Goal: Task Accomplishment & Management: Use online tool/utility

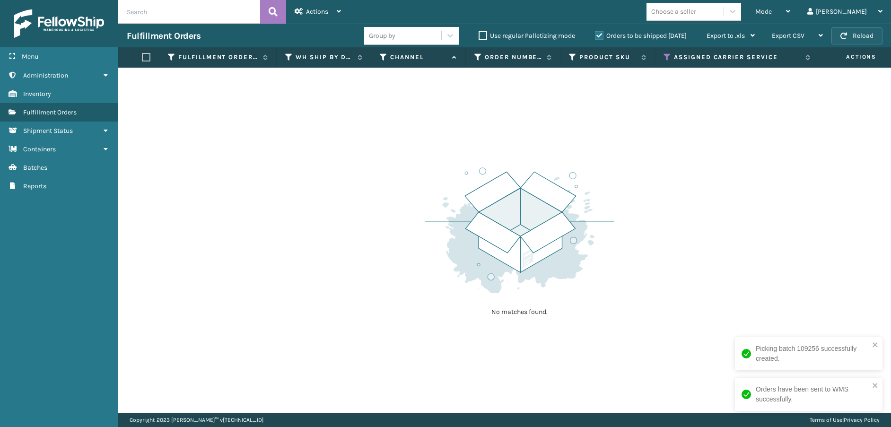
click at [850, 35] on button "Reload" at bounding box center [857, 35] width 51 height 17
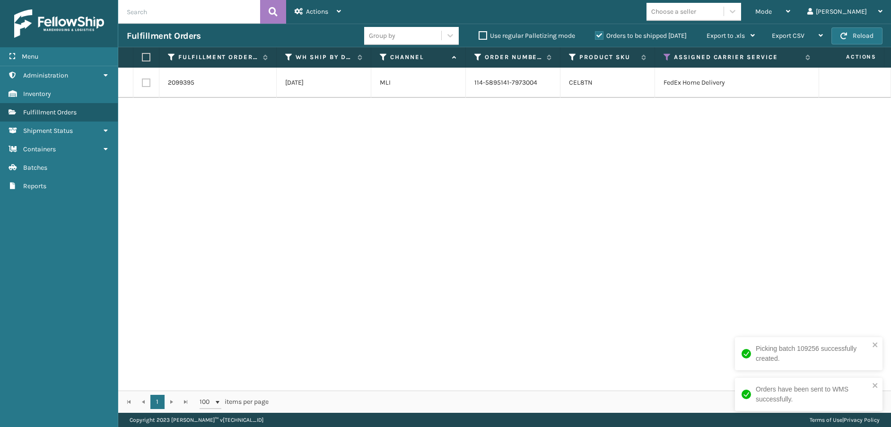
click at [850, 35] on button "Reload" at bounding box center [857, 35] width 51 height 17
click at [144, 61] on label at bounding box center [145, 57] width 6 height 9
click at [142, 61] on input "checkbox" at bounding box center [142, 57] width 0 height 6
checkbox input "true"
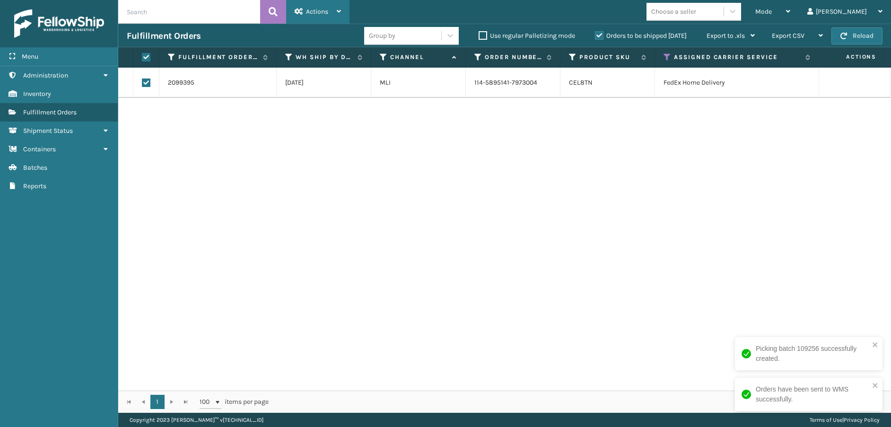
click at [324, 3] on div "Actions" at bounding box center [318, 12] width 46 height 24
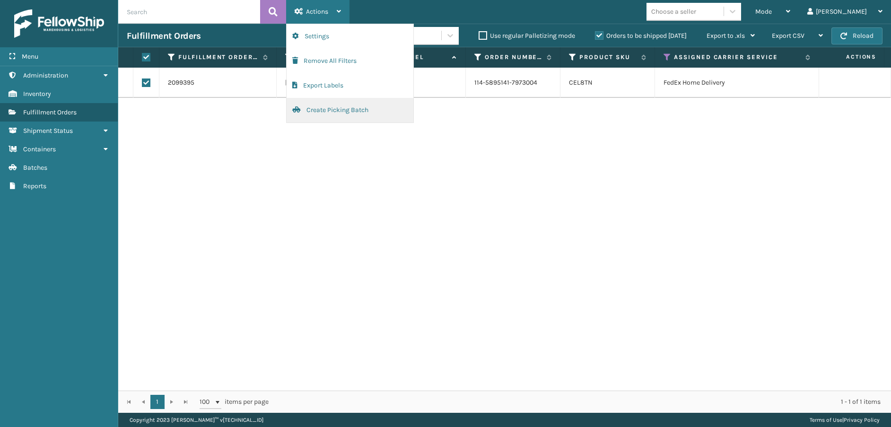
click at [315, 113] on button "Create Picking Batch" at bounding box center [350, 110] width 127 height 25
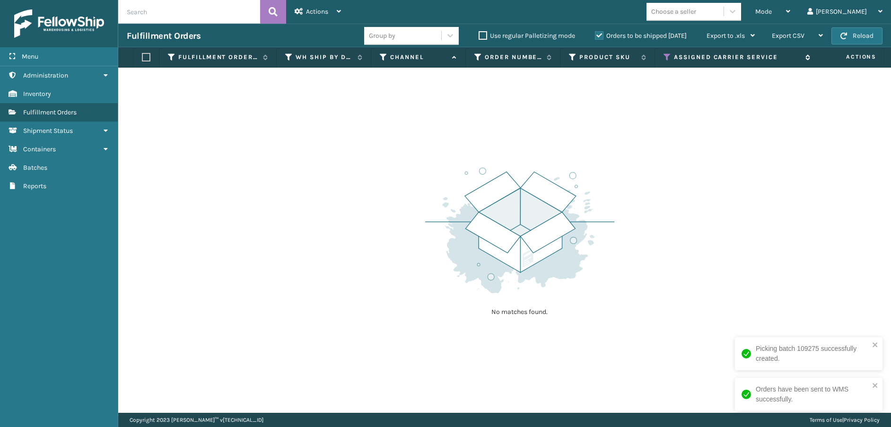
click at [668, 53] on icon at bounding box center [668, 57] width 8 height 9
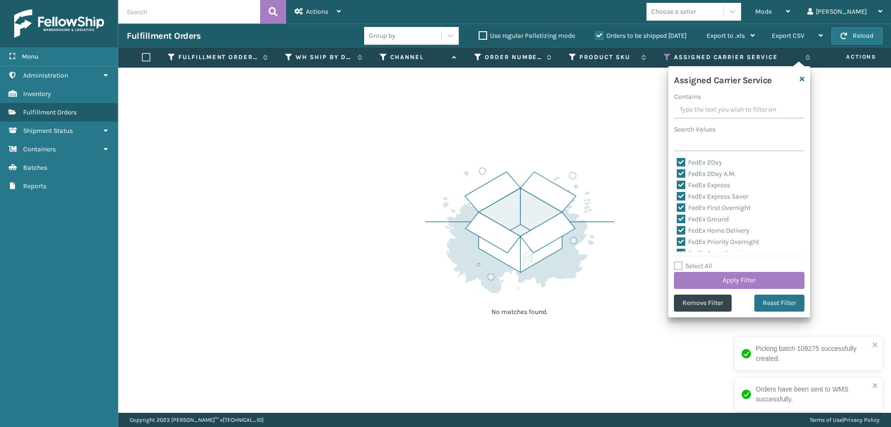
click at [675, 267] on label "Select All" at bounding box center [693, 266] width 38 height 8
click at [675, 262] on input "Select All" at bounding box center [745, 261] width 142 height 1
checkbox input "true"
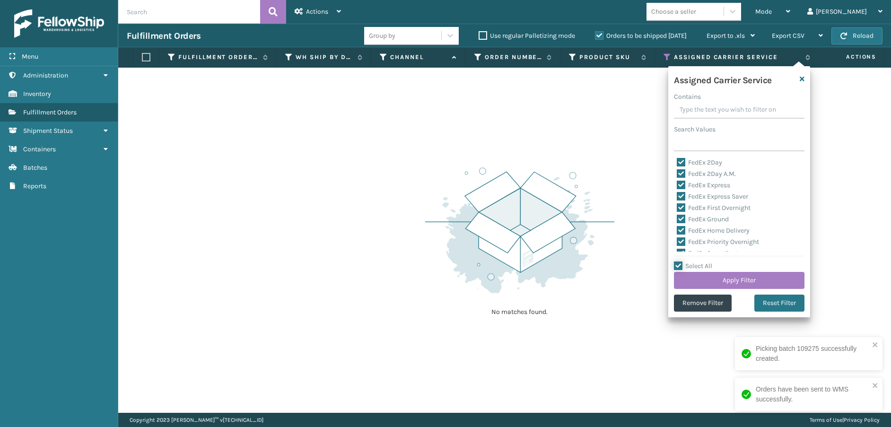
checkbox input "true"
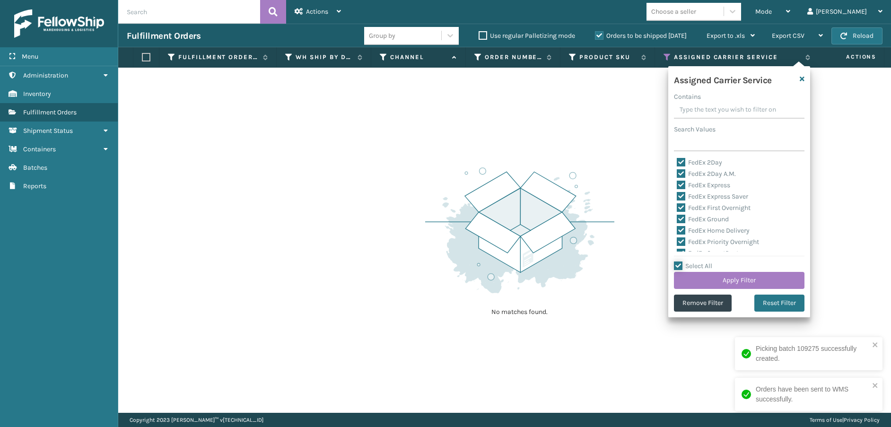
checkbox input "true"
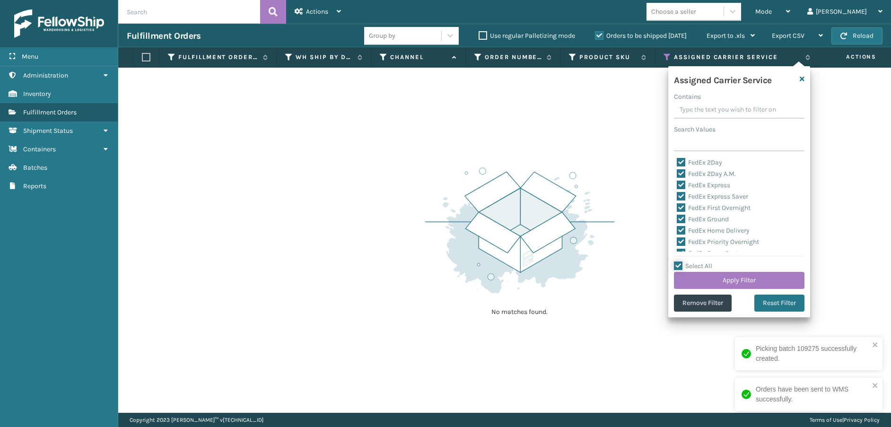
checkbox input "true"
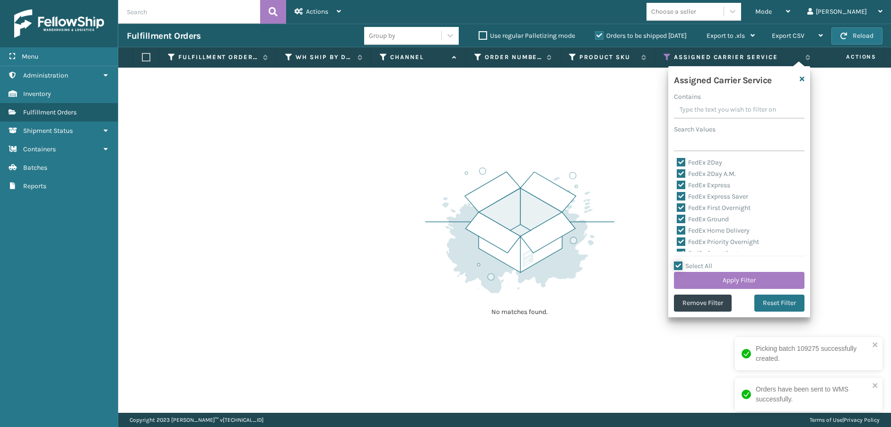
checkbox input "true"
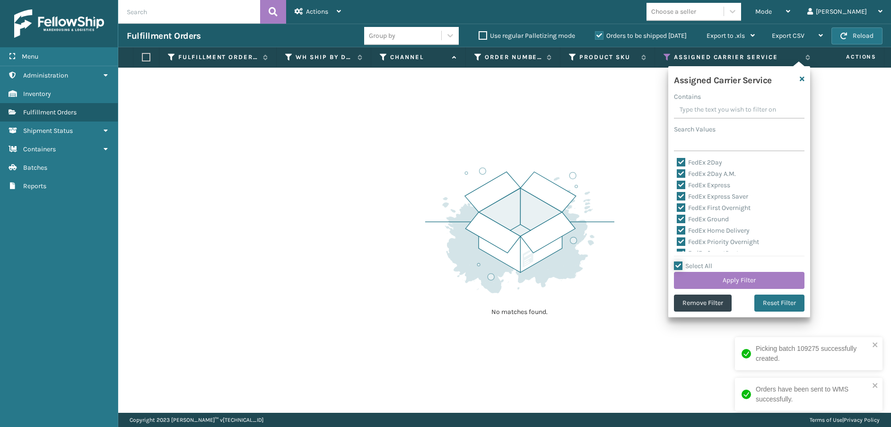
checkbox input "true"
click at [681, 265] on label "Select All" at bounding box center [693, 266] width 38 height 8
click at [681, 262] on input "Select All" at bounding box center [745, 261] width 142 height 1
checkbox input "false"
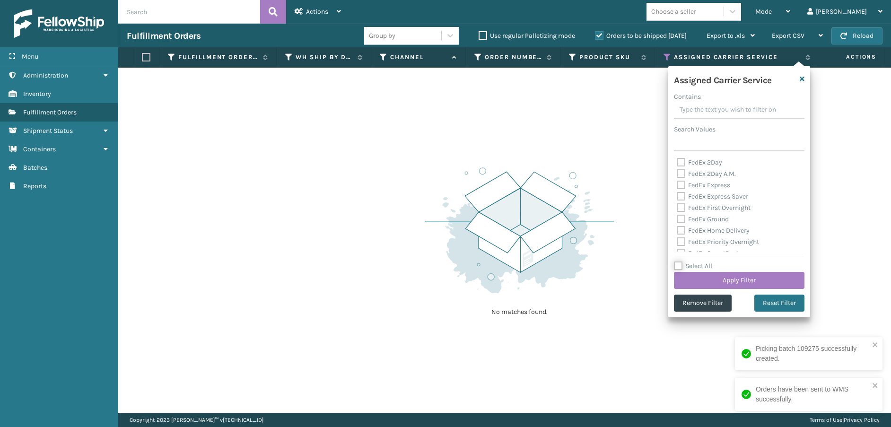
checkbox input "false"
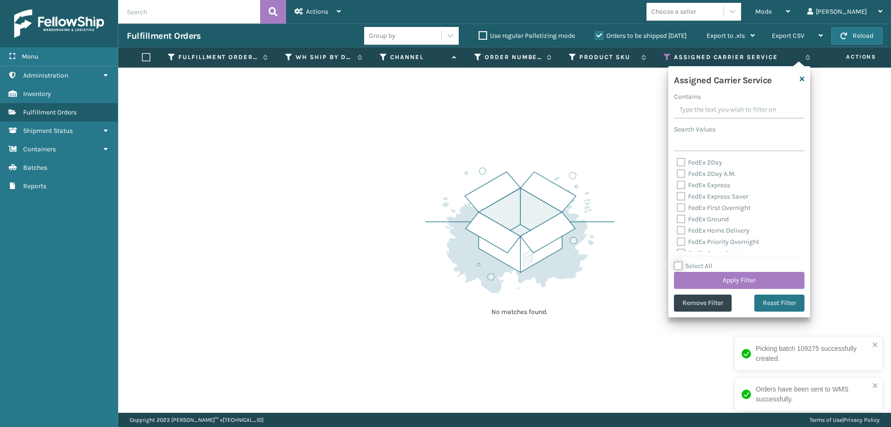
checkbox input "false"
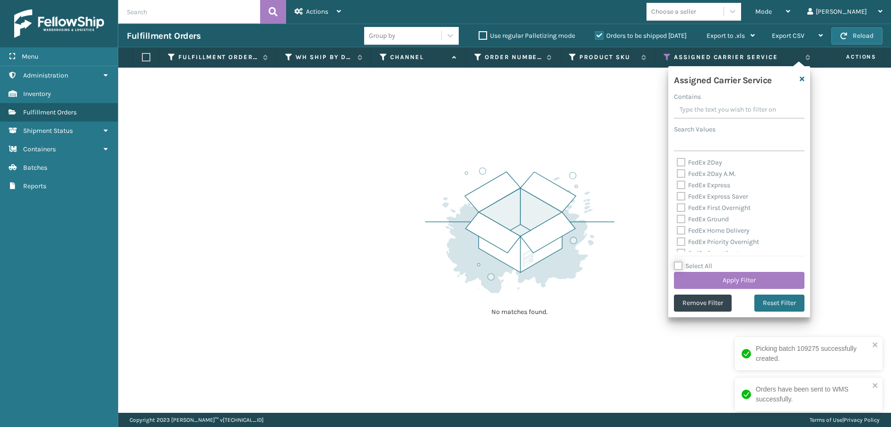
checkbox input "false"
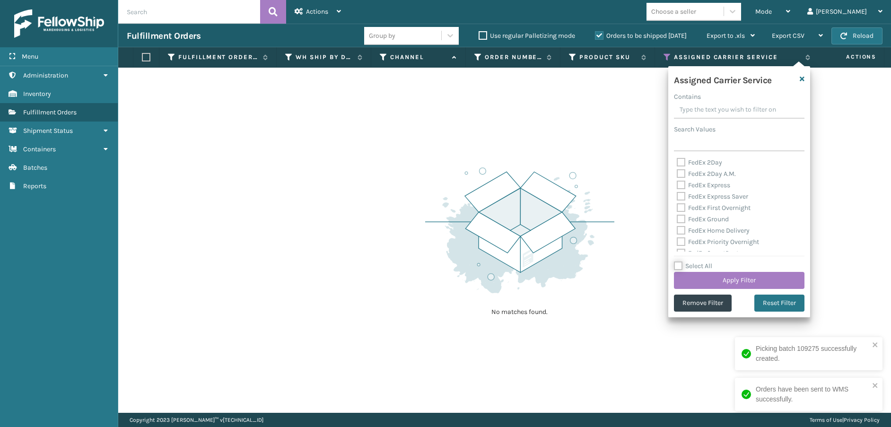
checkbox input "false"
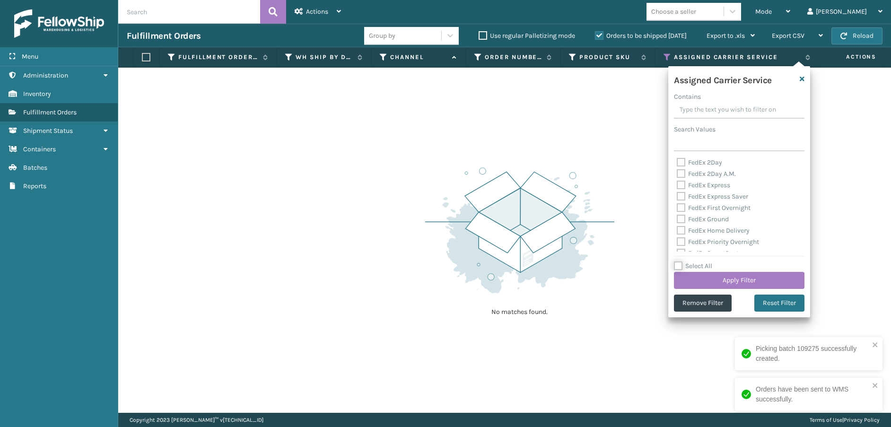
checkbox input "false"
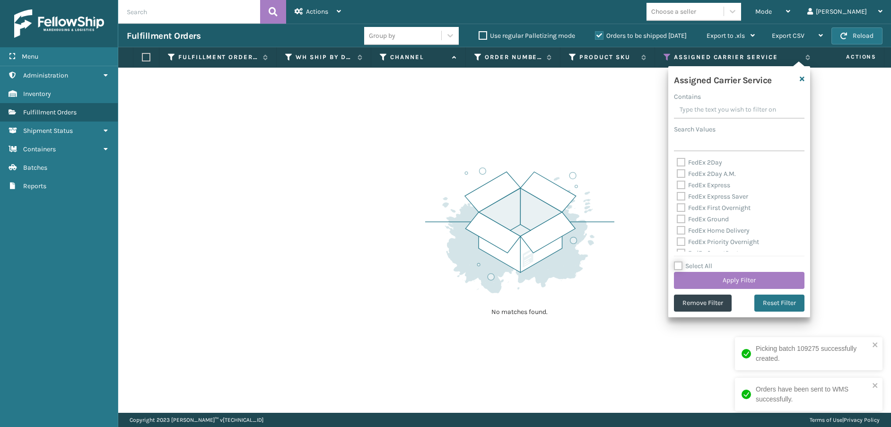
checkbox input "false"
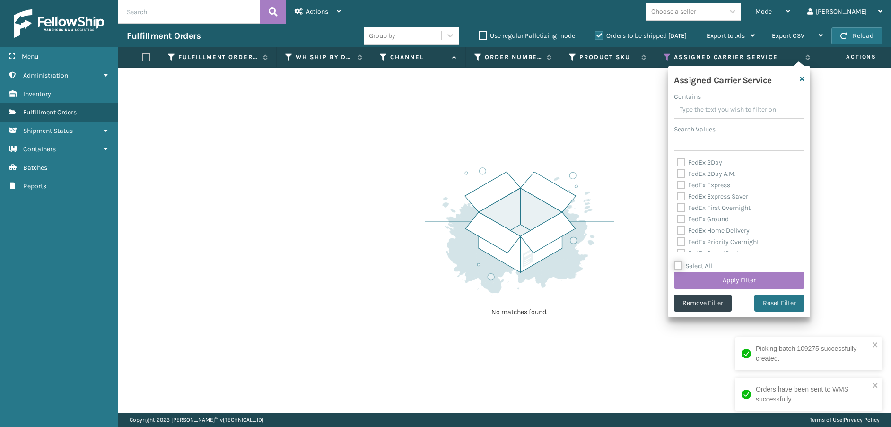
checkbox input "false"
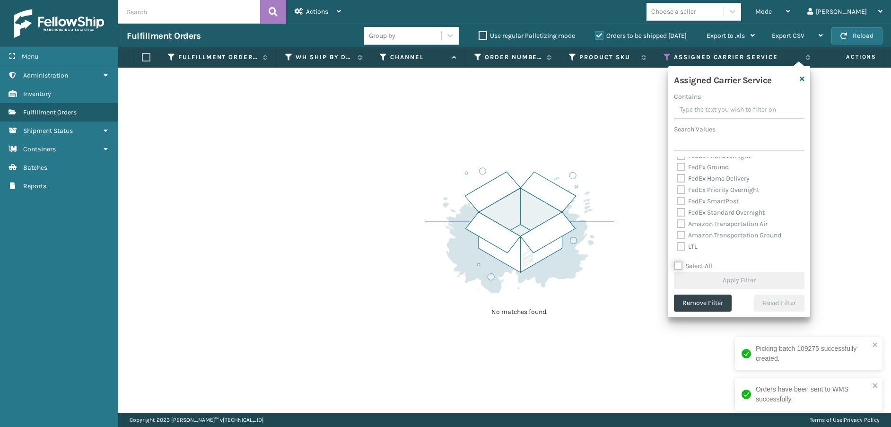
scroll to position [142, 0]
click at [685, 166] on label "OnTrac Ground" at bounding box center [704, 168] width 54 height 8
click at [678, 166] on input "OnTrac Ground" at bounding box center [677, 166] width 0 height 6
checkbox input "true"
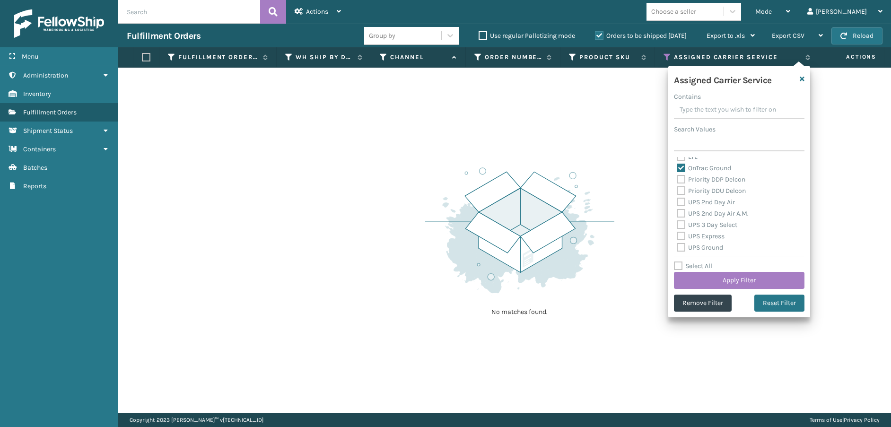
click at [681, 181] on label "Priority DDP Delcon" at bounding box center [711, 180] width 69 height 8
click at [678, 180] on input "Priority DDP Delcon" at bounding box center [677, 177] width 0 height 6
checkbox input "true"
click at [680, 191] on label "Priority DDU Delcon" at bounding box center [711, 191] width 69 height 8
click at [678, 191] on input "Priority DDU Delcon" at bounding box center [677, 188] width 0 height 6
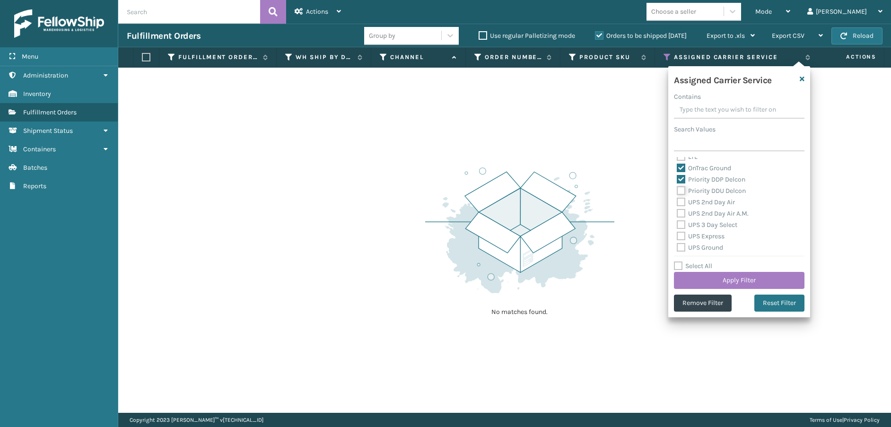
checkbox input "true"
click at [680, 203] on label "UPS 2nd Day Air" at bounding box center [706, 202] width 58 height 8
click at [678, 203] on input "UPS 2nd Day Air" at bounding box center [677, 200] width 0 height 6
checkbox input "true"
click at [680, 216] on label "UPS 2nd Day Air A.M." at bounding box center [713, 214] width 72 height 8
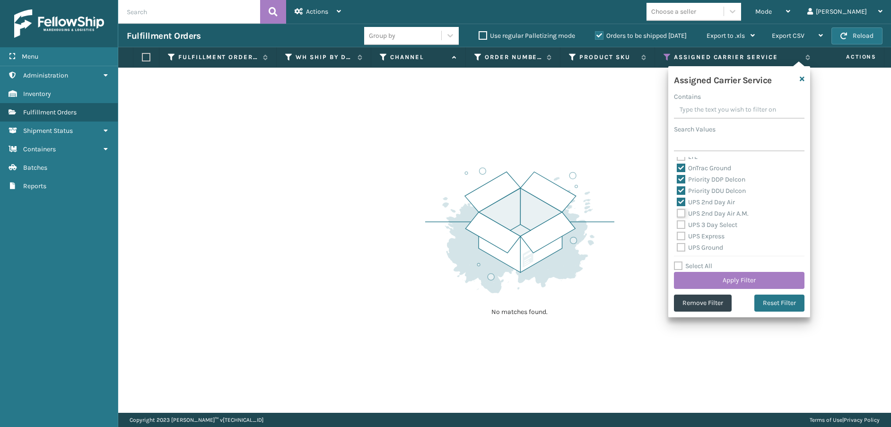
click at [678, 214] on input "UPS 2nd Day Air A.M." at bounding box center [677, 211] width 0 height 6
checkbox input "true"
click at [679, 224] on label "UPS 3 Day Select" at bounding box center [707, 225] width 61 height 8
click at [678, 224] on input "UPS 3 Day Select" at bounding box center [677, 223] width 0 height 6
checkbox input "true"
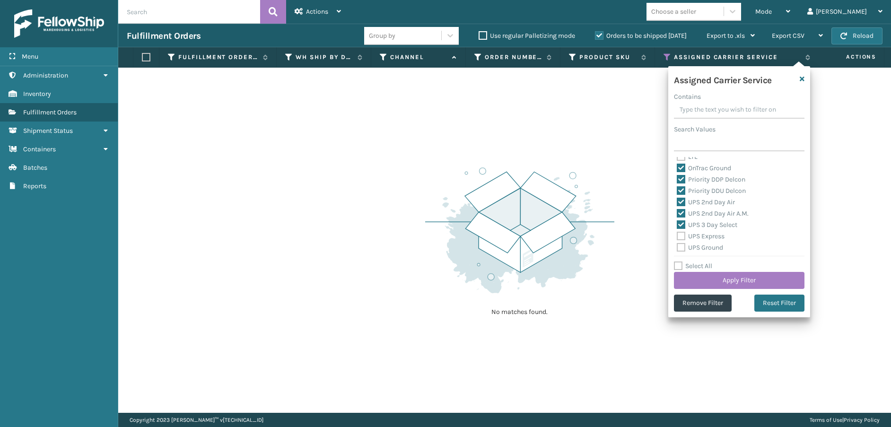
click at [679, 240] on label "UPS Express" at bounding box center [701, 236] width 48 height 8
click at [678, 237] on input "UPS Express" at bounding box center [677, 234] width 0 height 6
checkbox input "true"
click at [679, 247] on label "UPS Ground" at bounding box center [700, 248] width 46 height 8
click at [678, 247] on input "UPS Ground" at bounding box center [677, 245] width 0 height 6
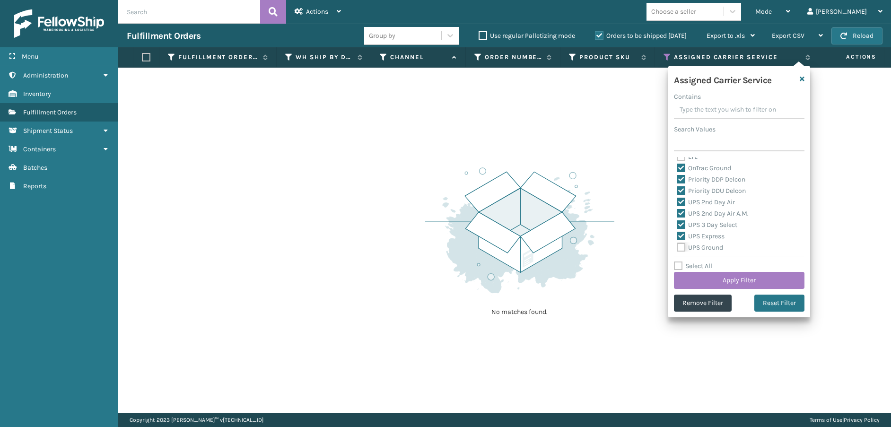
checkbox input "true"
click at [683, 211] on label "UPS Next Day Air" at bounding box center [707, 212] width 61 height 8
click at [678, 211] on input "UPS Next Day Air" at bounding box center [677, 209] width 0 height 6
checkbox input "true"
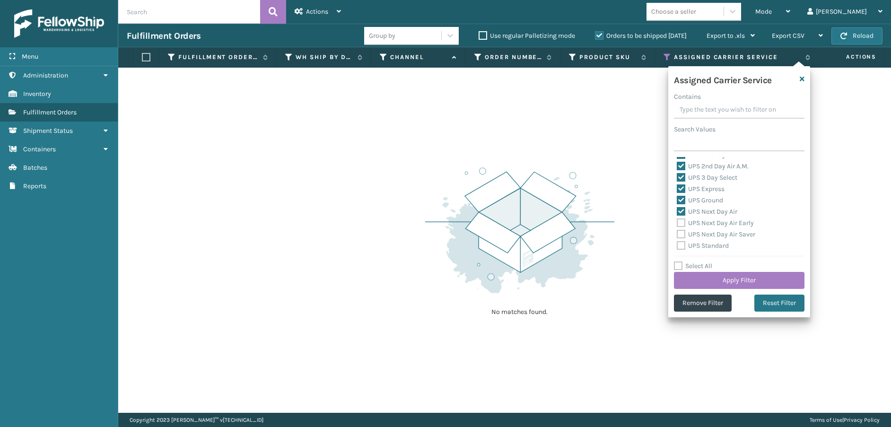
click at [681, 225] on label "UPS Next Day Air Early" at bounding box center [715, 223] width 77 height 8
click at [678, 224] on input "UPS Next Day Air Early" at bounding box center [677, 221] width 0 height 6
checkbox input "true"
click at [681, 236] on label "UPS Next Day Air Saver" at bounding box center [716, 234] width 79 height 8
click at [678, 235] on input "UPS Next Day Air Saver" at bounding box center [677, 232] width 0 height 6
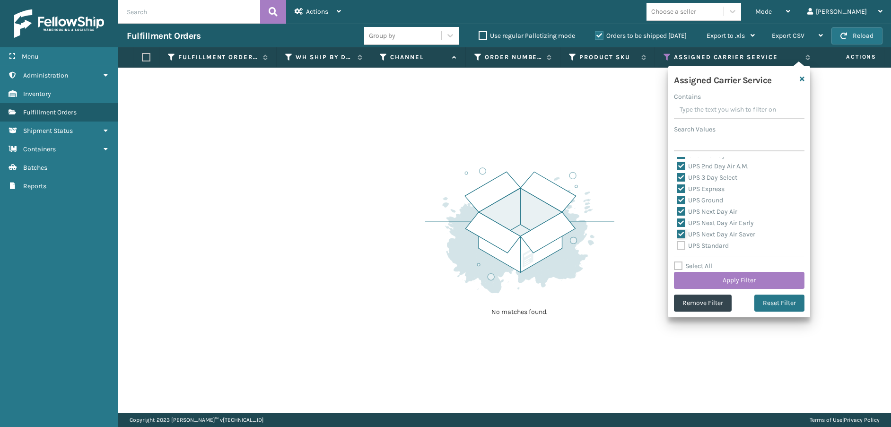
checkbox input "true"
click at [681, 246] on label "UPS Standard" at bounding box center [703, 246] width 52 height 8
click at [678, 246] on input "UPS Standard" at bounding box center [677, 243] width 0 height 6
checkbox input "true"
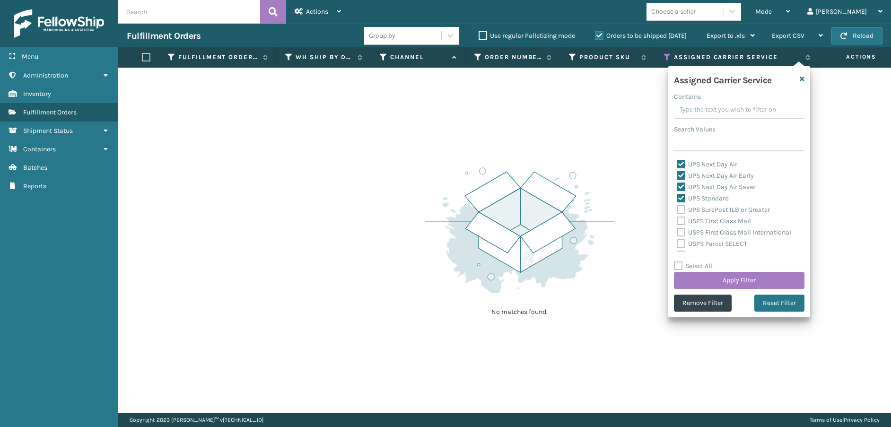
click at [677, 211] on label "UPS SurePost 1LB or Greater" at bounding box center [723, 210] width 93 height 8
click at [677, 211] on input "UPS SurePost 1LB or Greater" at bounding box center [677, 207] width 0 height 6
checkbox input "true"
click at [679, 221] on label "USPS First Class Mail" at bounding box center [714, 221] width 74 height 8
click at [678, 221] on input "USPS First Class Mail" at bounding box center [677, 219] width 0 height 6
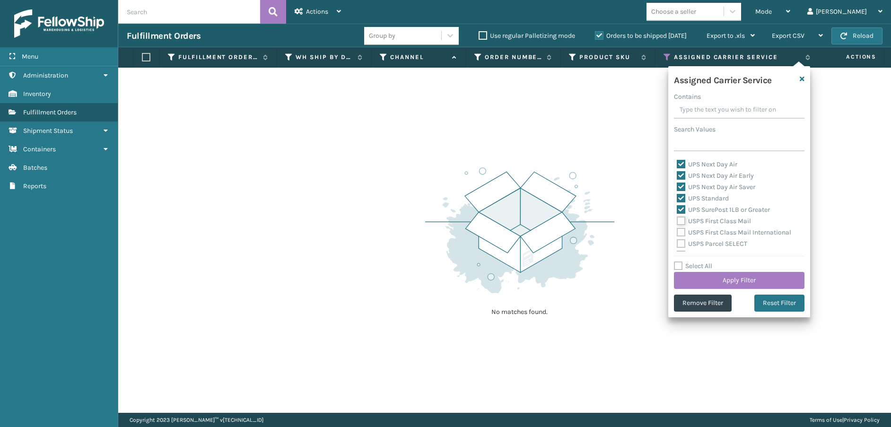
checkbox input "true"
click at [681, 234] on label "USPS First Class Mail International" at bounding box center [734, 233] width 115 height 8
click at [678, 233] on input "USPS First Class Mail International" at bounding box center [677, 230] width 0 height 6
checkbox input "true"
click at [681, 245] on label "USPS Parcel SELECT" at bounding box center [712, 244] width 71 height 8
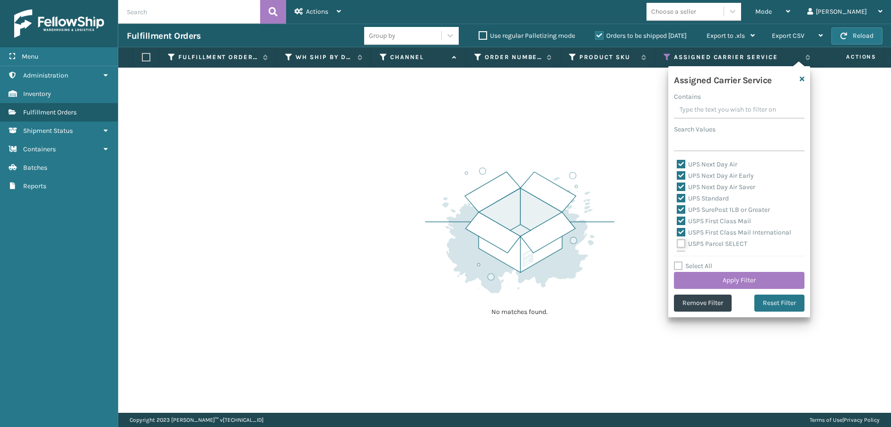
click at [678, 245] on input "USPS Parcel SELECT" at bounding box center [677, 241] width 0 height 6
checkbox input "true"
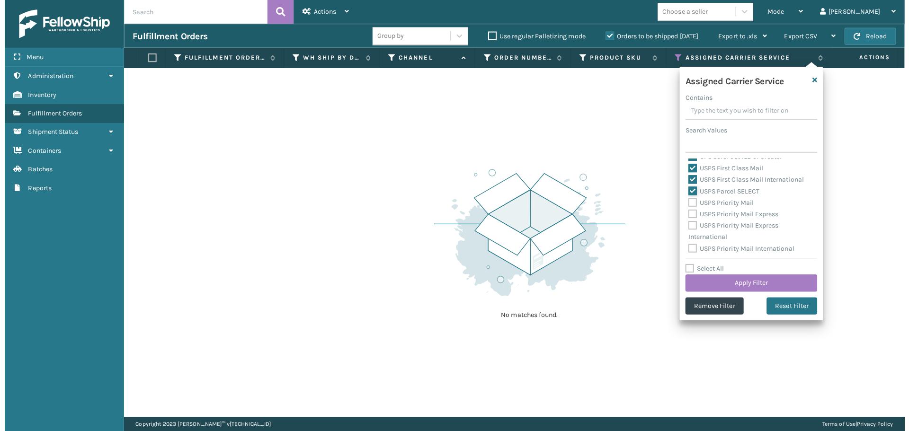
scroll to position [291, 0]
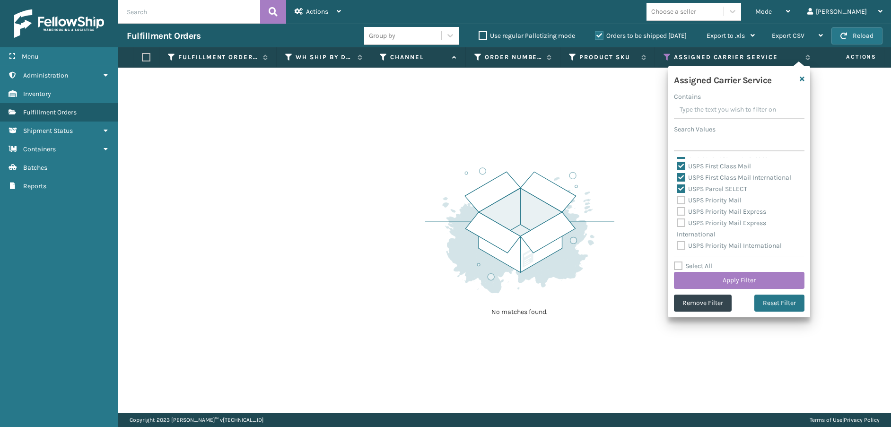
click at [682, 200] on label "USPS Priority Mail" at bounding box center [709, 200] width 65 height 8
click at [678, 200] on input "USPS Priority Mail" at bounding box center [677, 198] width 0 height 6
checkbox input "true"
click at [680, 211] on label "USPS Priority Mail Express" at bounding box center [721, 212] width 89 height 8
click at [678, 211] on input "USPS Priority Mail Express" at bounding box center [677, 209] width 0 height 6
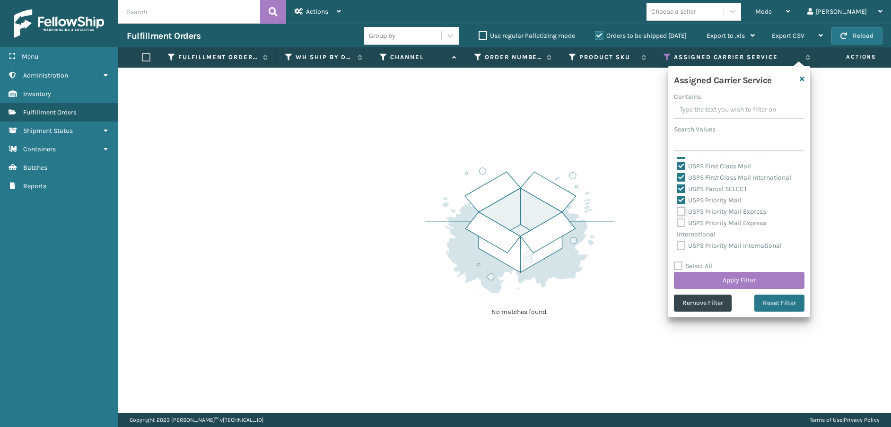
checkbox input "true"
click at [680, 224] on label "USPS Priority Mail Express International" at bounding box center [721, 228] width 89 height 19
click at [678, 224] on input "USPS Priority Mail Express International" at bounding box center [677, 221] width 0 height 6
checkbox input "true"
click at [682, 247] on label "USPS Priority Mail International" at bounding box center [729, 246] width 105 height 8
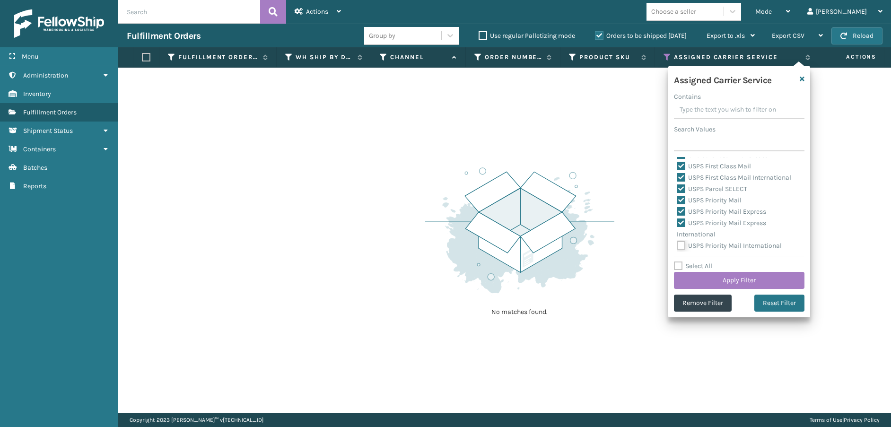
click at [678, 247] on input "USPS Priority Mail International" at bounding box center [677, 243] width 0 height 6
checkbox input "true"
click at [744, 281] on button "Apply Filter" at bounding box center [739, 280] width 131 height 17
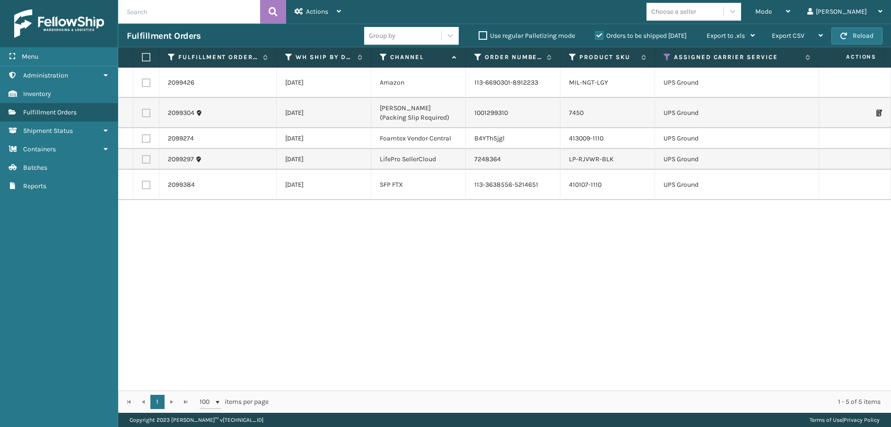
click at [147, 60] on label at bounding box center [145, 57] width 6 height 9
click at [142, 60] on input "checkbox" at bounding box center [142, 57] width 0 height 6
checkbox input "true"
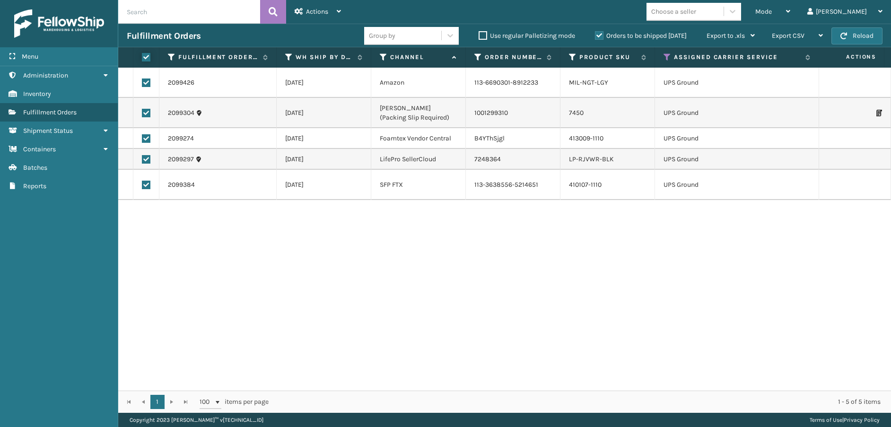
checkbox input "true"
click at [335, 16] on div "Actions" at bounding box center [318, 12] width 46 height 24
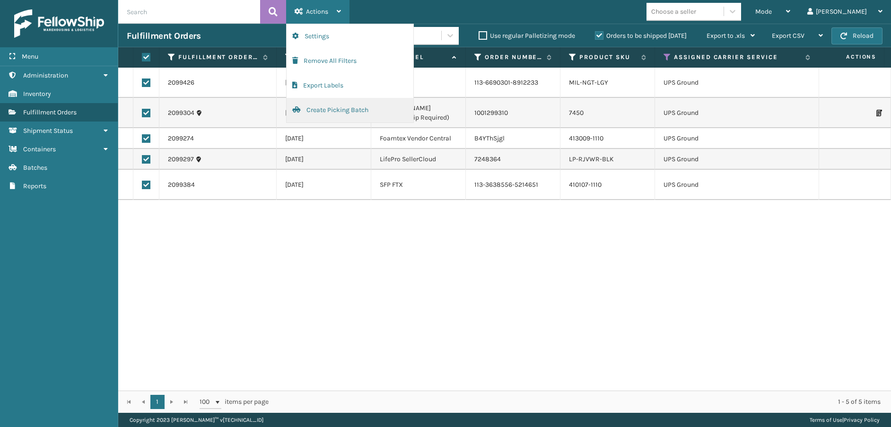
click at [340, 112] on button "Create Picking Batch" at bounding box center [350, 110] width 127 height 25
